Goal: Information Seeking & Learning: Check status

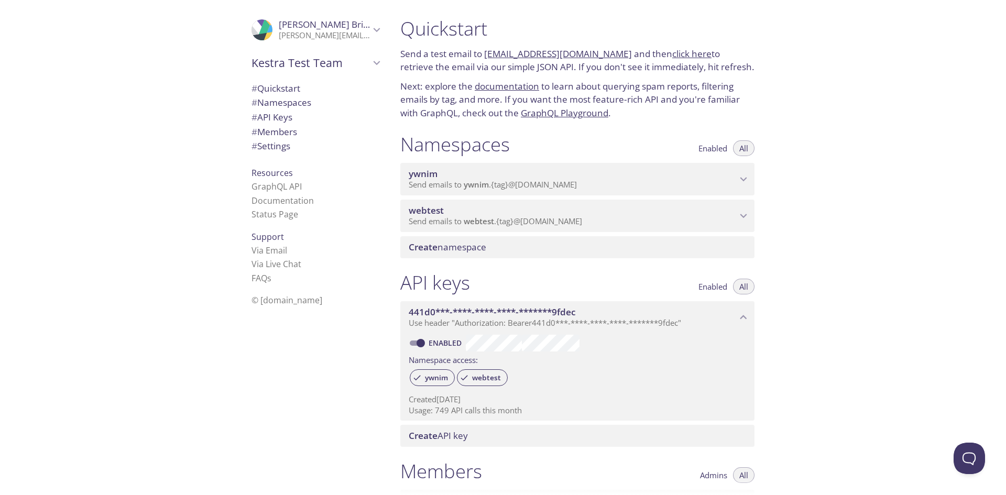
click at [645, 184] on p "Send emails to ywnim . {tag} @[DOMAIN_NAME]" at bounding box center [573, 185] width 328 height 10
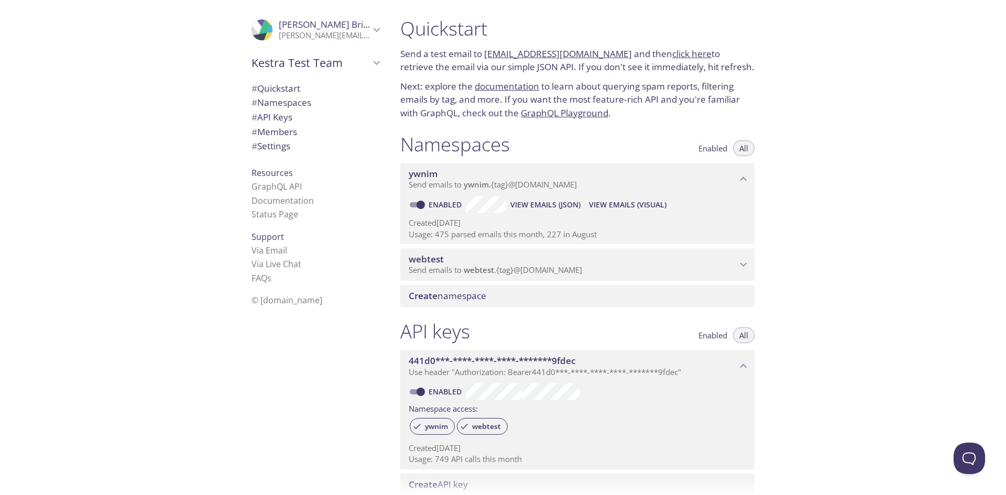
click at [546, 207] on span "View Emails (JSON)" at bounding box center [545, 205] width 70 height 13
click at [635, 203] on span "View Emails (Visual)" at bounding box center [628, 205] width 78 height 13
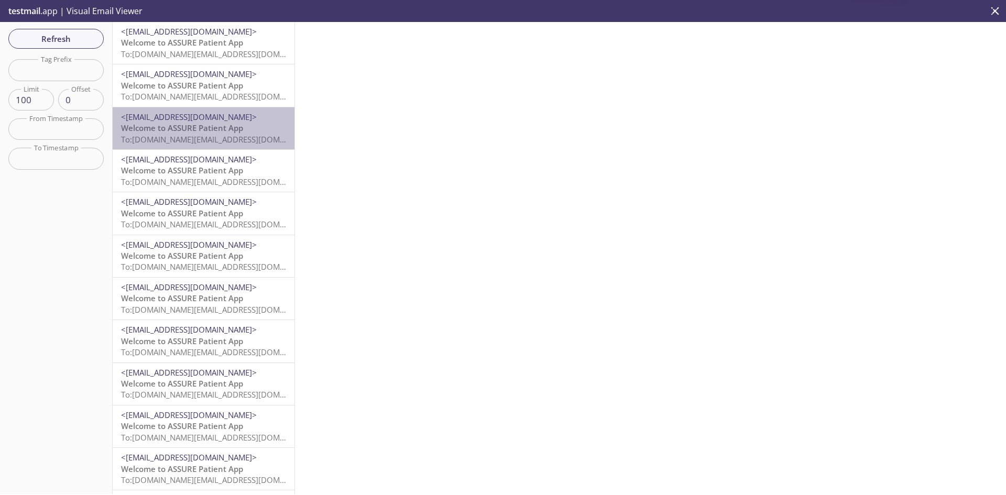
click at [236, 124] on span "Welcome to ASSURE Patient App" at bounding box center [182, 128] width 122 height 10
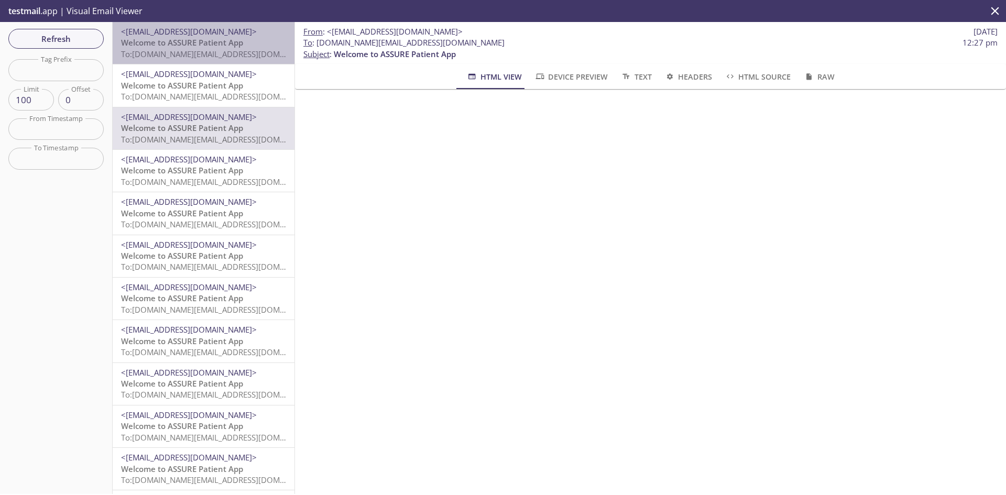
click at [230, 42] on span "Welcome to ASSURE Patient App" at bounding box center [182, 42] width 122 height 10
